Goal: Information Seeking & Learning: Learn about a topic

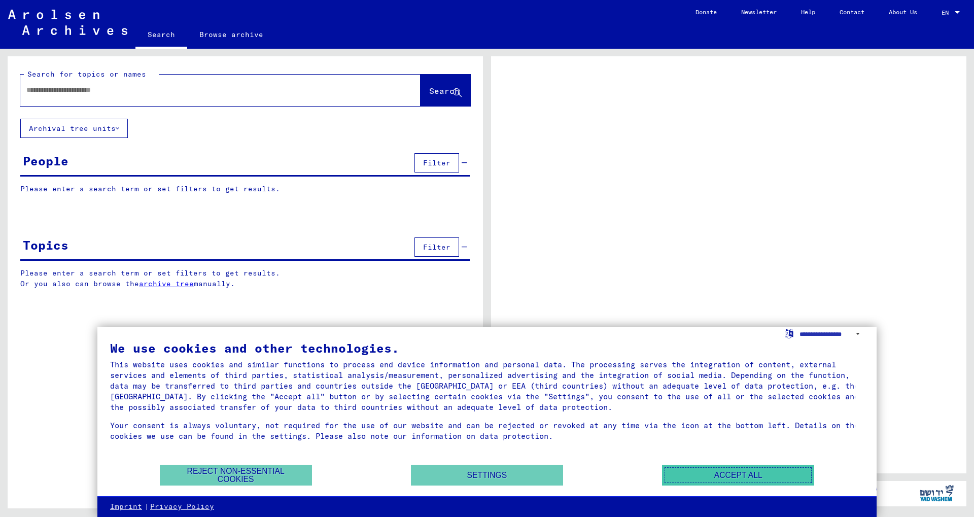
click at [708, 478] on button "Accept all" at bounding box center [738, 475] width 152 height 21
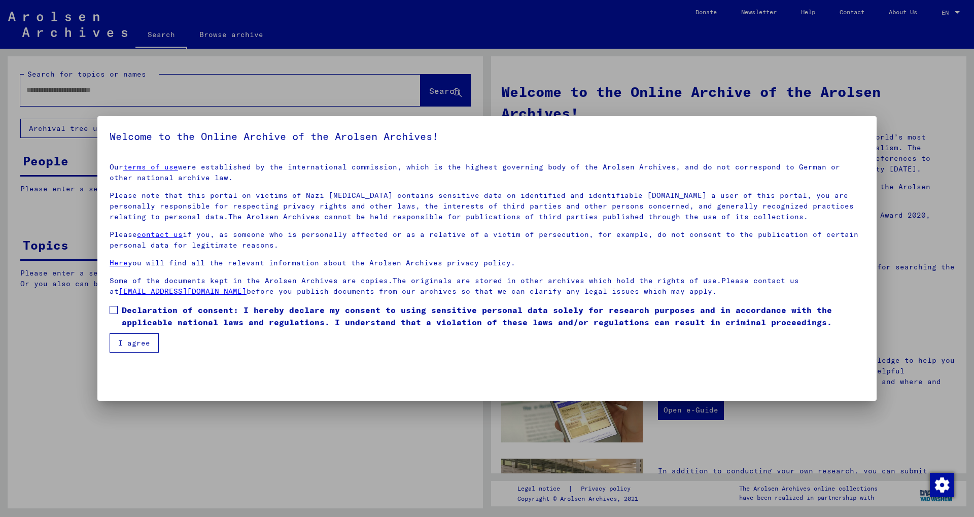
click at [122, 344] on button "I agree" at bounding box center [134, 342] width 49 height 19
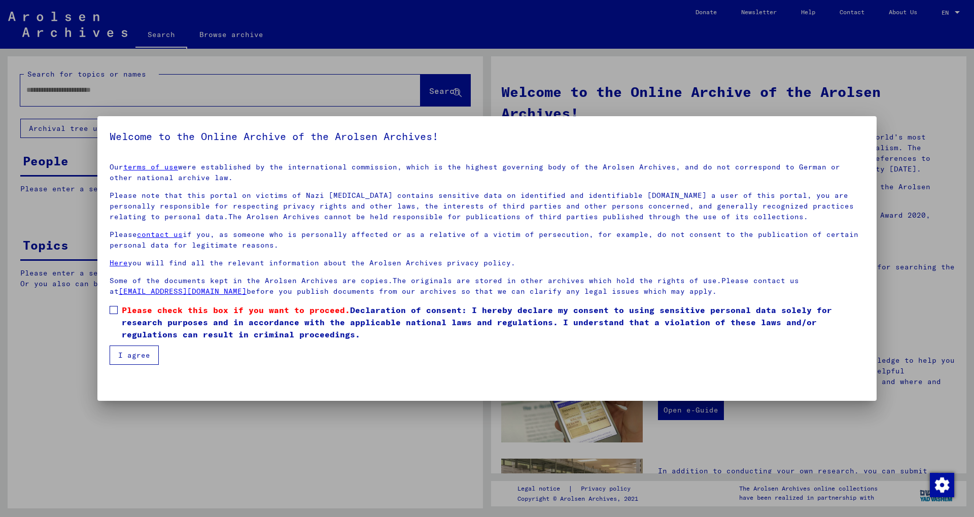
drag, startPoint x: 122, startPoint y: 344, endPoint x: 112, endPoint y: 312, distance: 33.4
click at [112, 312] on mat-checkbox "Please check this box if you want to proceed. Declaration of consent: I hereby …" at bounding box center [487, 325] width 755 height 42
click at [112, 312] on span at bounding box center [114, 310] width 8 height 8
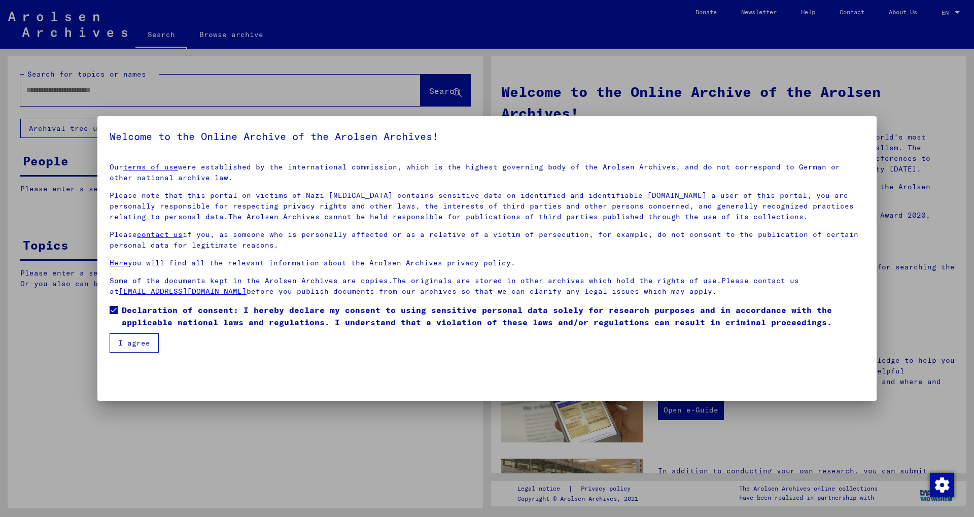
click at [116, 341] on button "I agree" at bounding box center [134, 342] width 49 height 19
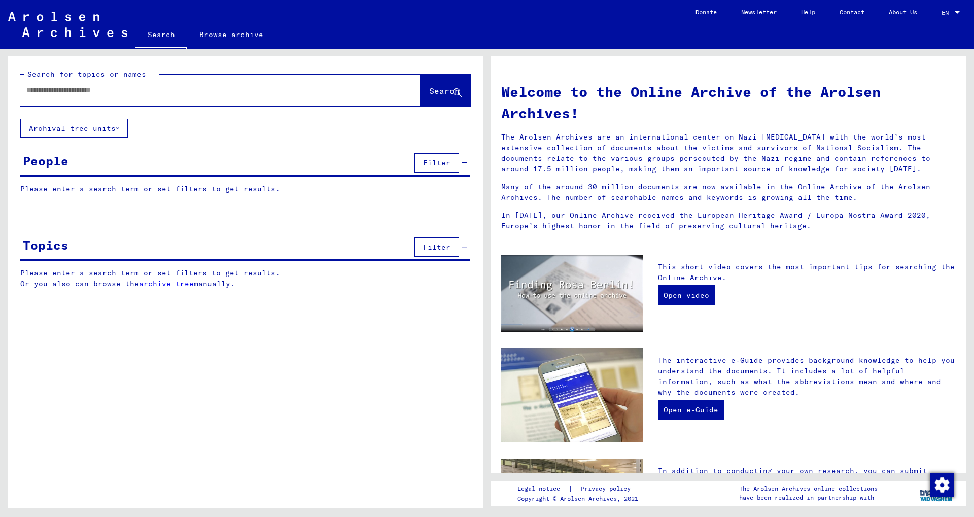
click at [225, 37] on link "Browse archive" at bounding box center [231, 34] width 88 height 24
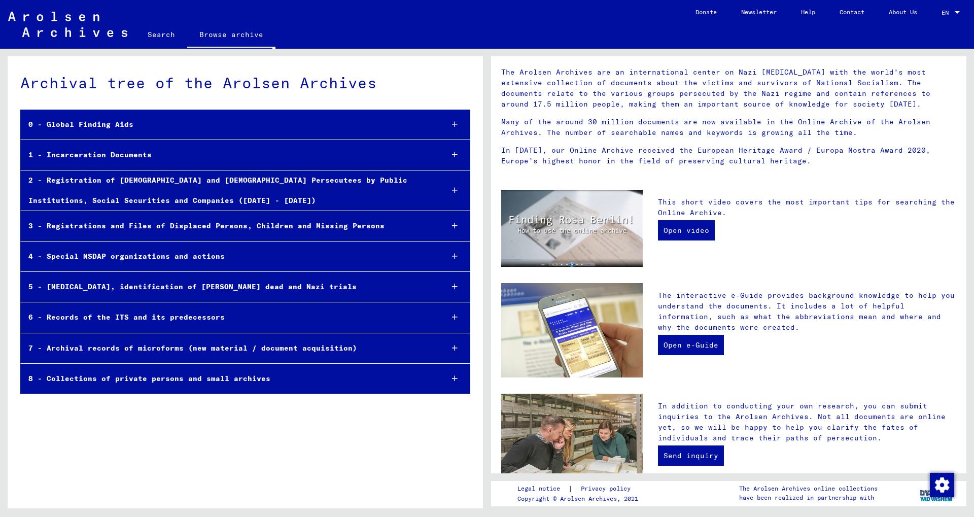
scroll to position [51, 0]
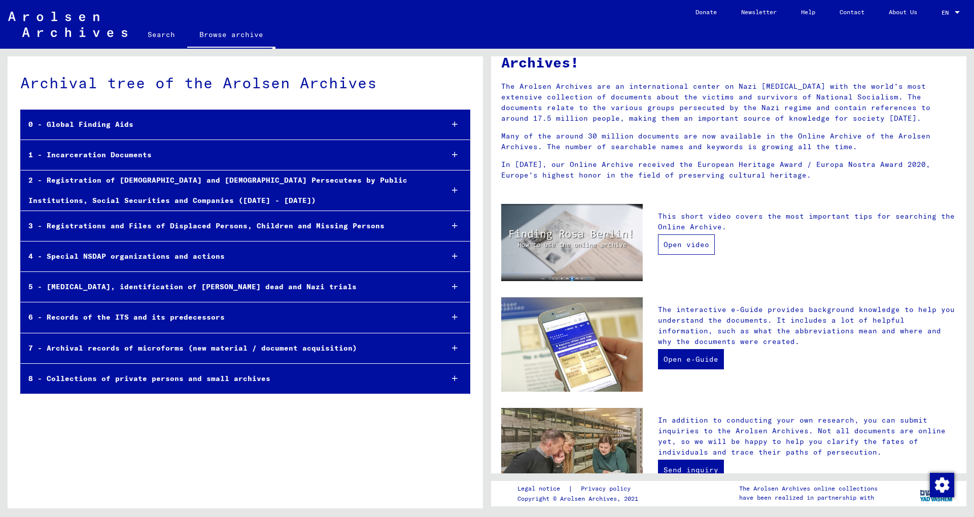
click at [680, 240] on link "Open video" at bounding box center [686, 244] width 57 height 20
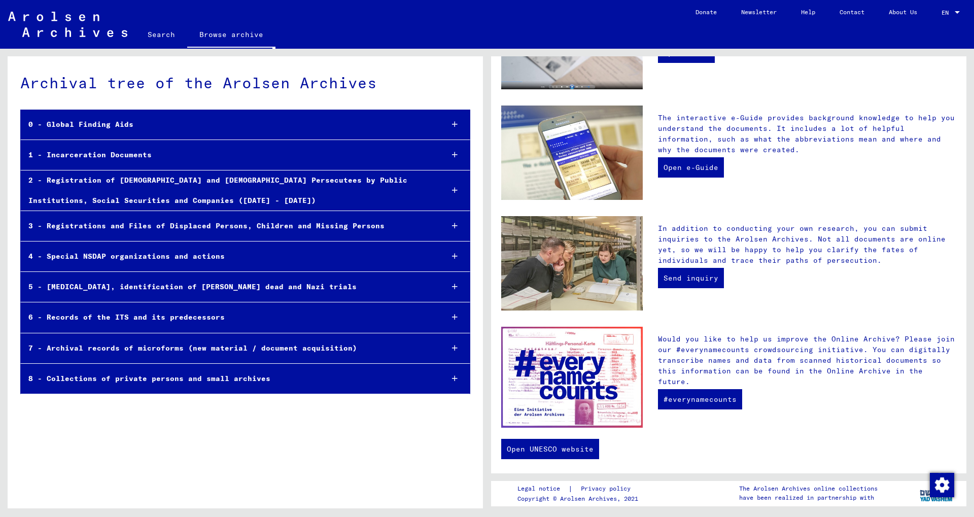
scroll to position [0, 0]
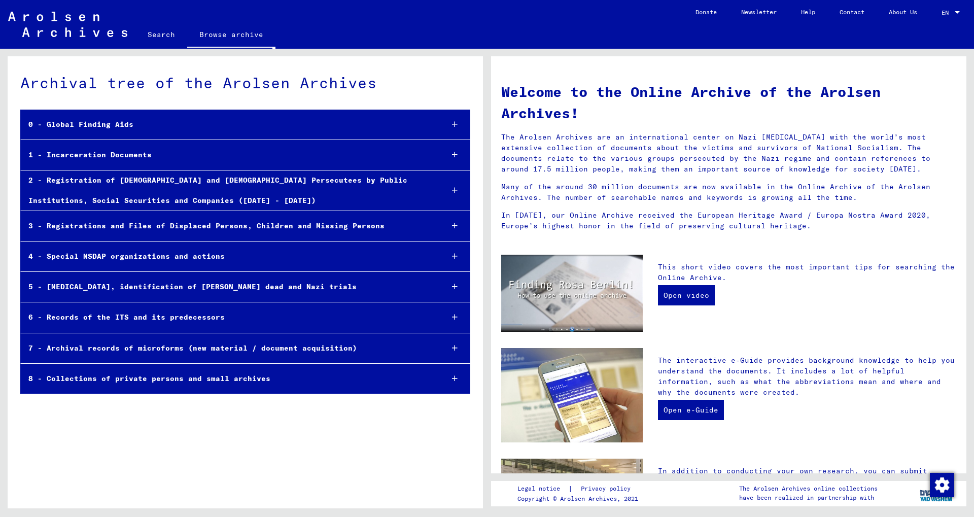
click at [312, 218] on div "3 - Registrations and Files of Displaced Persons, Children and Missing Persons" at bounding box center [228, 226] width 414 height 20
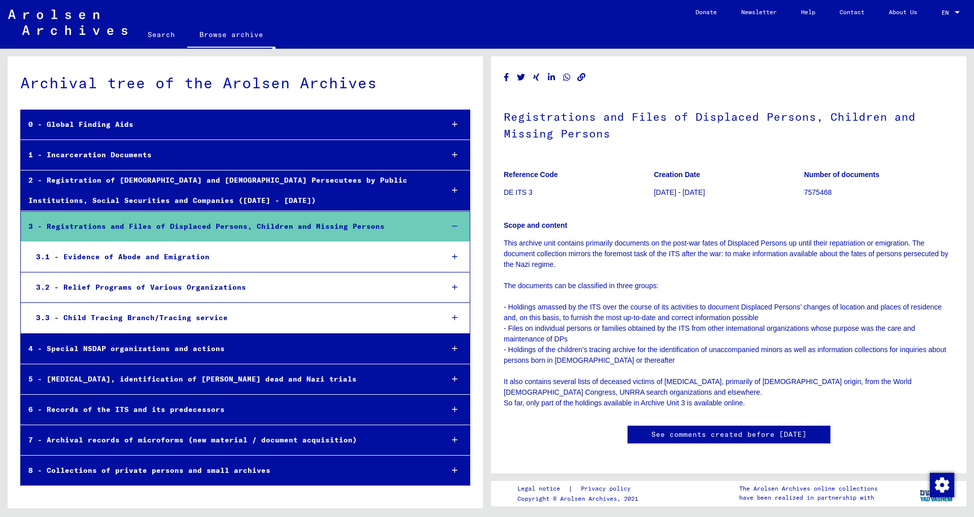
click at [219, 263] on div "3.1 - Evidence of Abode and Emigration" at bounding box center [231, 257] width 407 height 20
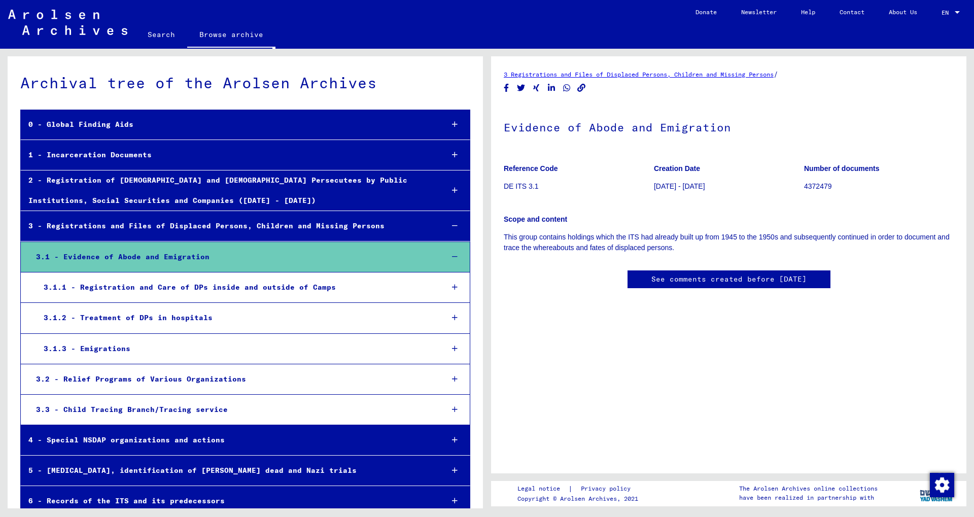
click at [673, 278] on link "See comments created before [DATE]" at bounding box center [728, 279] width 155 height 11
